Goal: Task Accomplishment & Management: Use online tool/utility

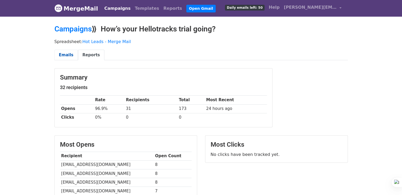
click at [68, 53] on link "Emails" at bounding box center [66, 55] width 24 height 11
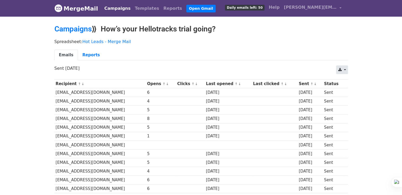
click at [345, 71] on link at bounding box center [341, 70] width 11 height 8
click at [367, 69] on body "MergeMail Campaigns Templates Reports Open Gmail Daily emails left: 50 Help moi…" at bounding box center [201, 196] width 402 height 393
click at [82, 56] on link "Reports" at bounding box center [91, 55] width 26 height 11
